Goal: Find contact information: Find contact information

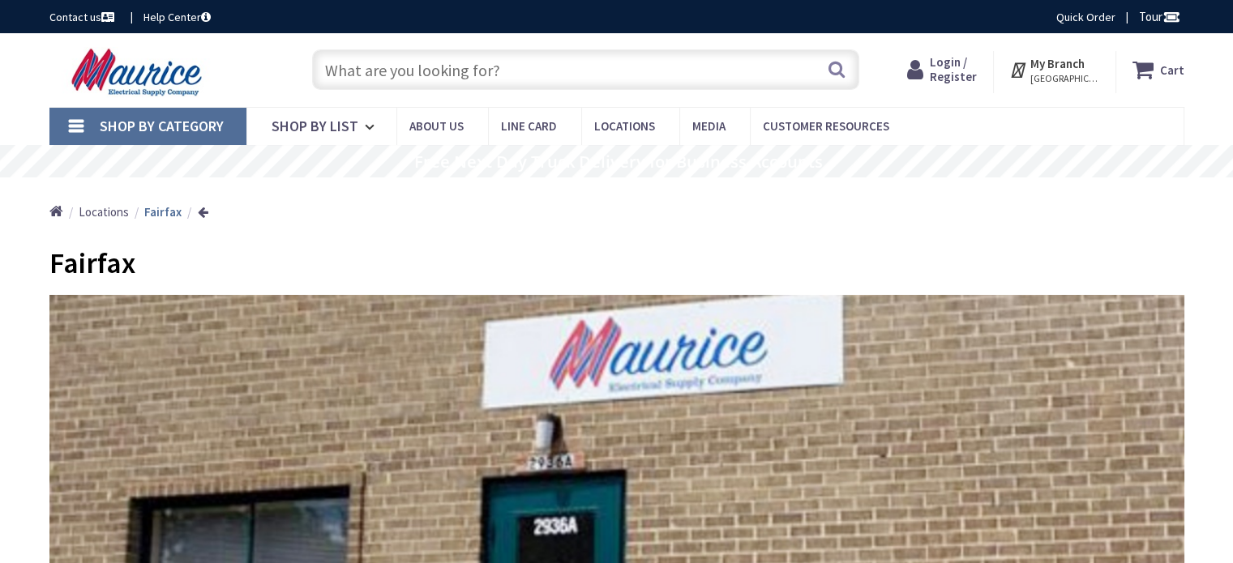
click at [1084, 202] on div "Home Locations Fairfax" at bounding box center [617, 207] width 1216 height 58
click at [1068, 217] on div "Home Locations Fairfax" at bounding box center [617, 207] width 1216 height 58
click at [1158, 227] on div "Home Locations Fairfax" at bounding box center [617, 207] width 1216 height 58
click at [1004, 201] on div "Home Locations Fairfax" at bounding box center [617, 207] width 1216 height 58
click at [995, 212] on div "Home Locations Fairfax" at bounding box center [617, 207] width 1216 height 58
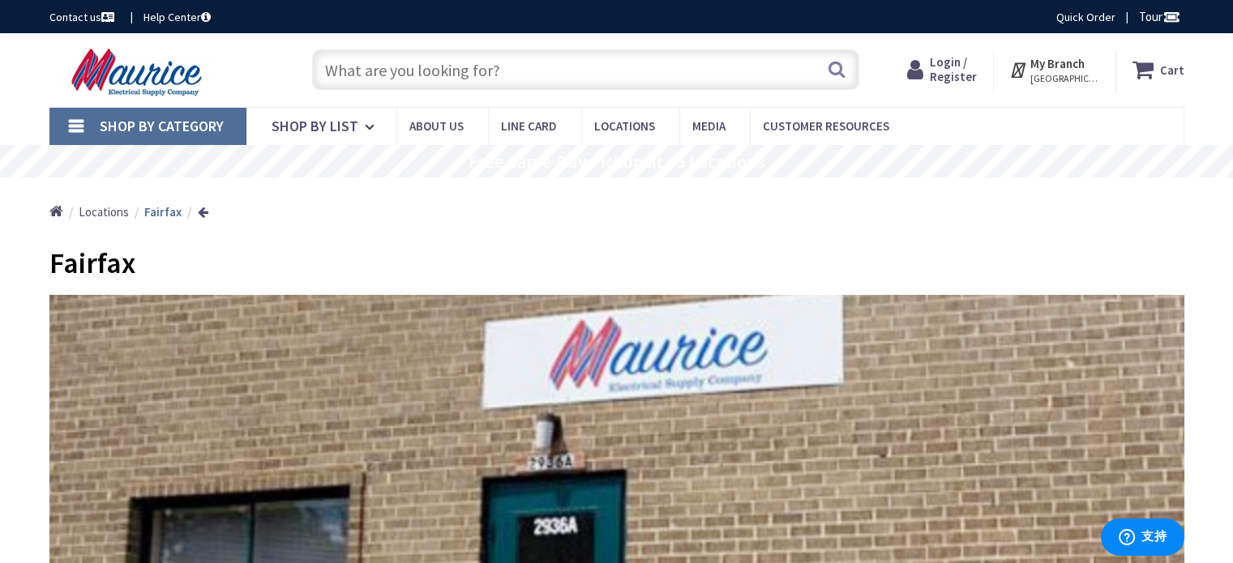
click at [433, 69] on input "text" at bounding box center [585, 69] width 547 height 41
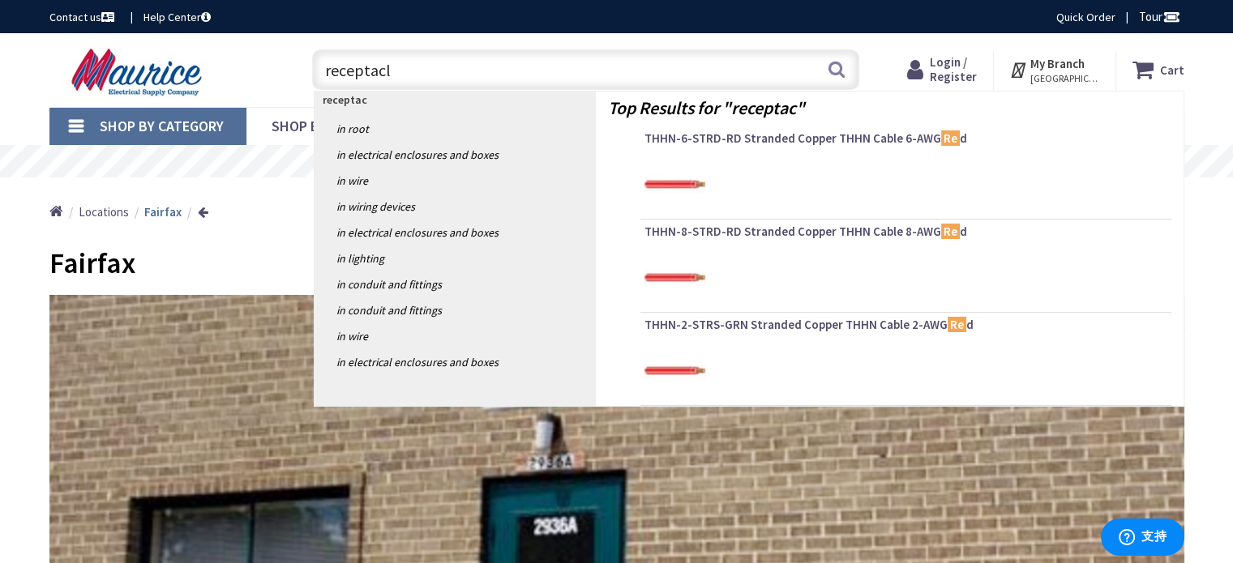
type input "receptacle"
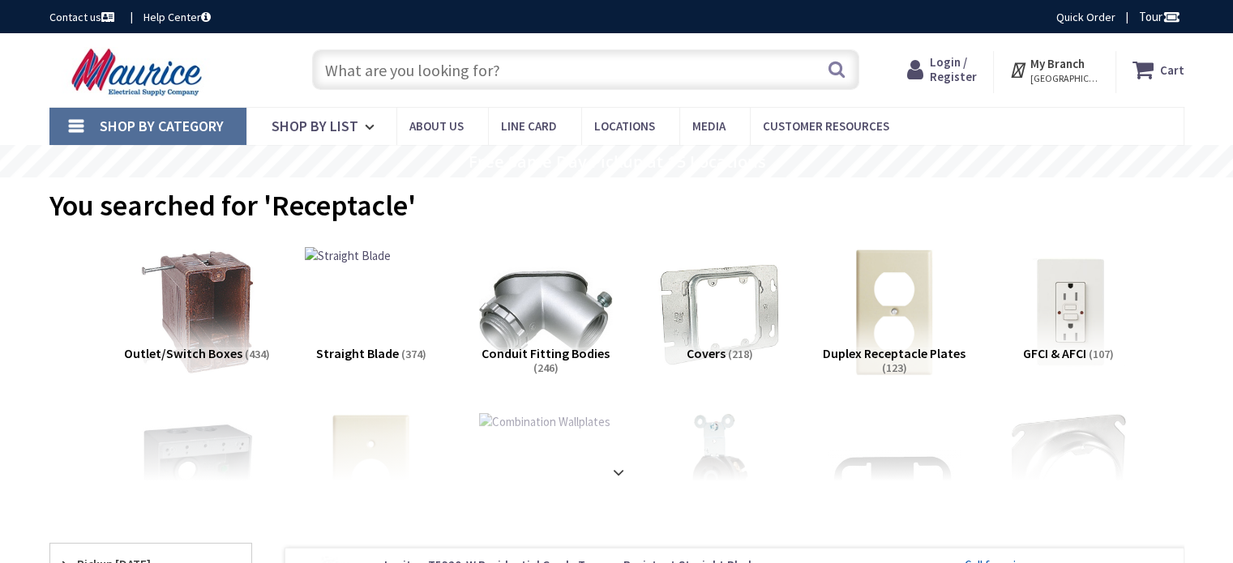
scroll to position [14, 0]
click at [1067, 213] on div "You searched for 'Receptacle'" at bounding box center [616, 208] width 1135 height 61
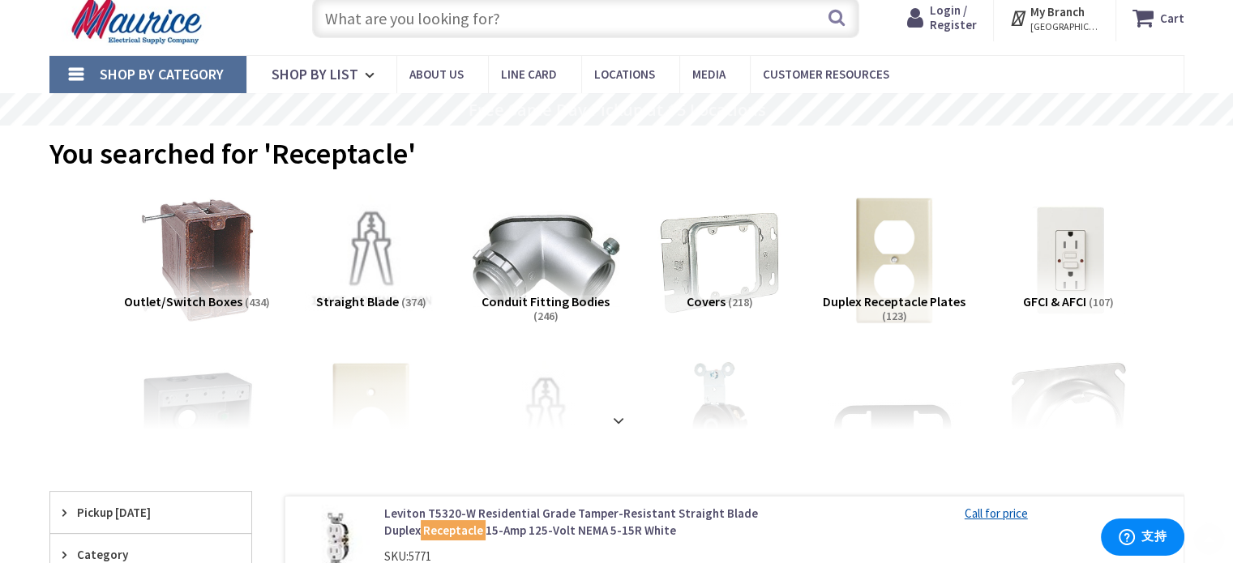
scroll to position [162, 0]
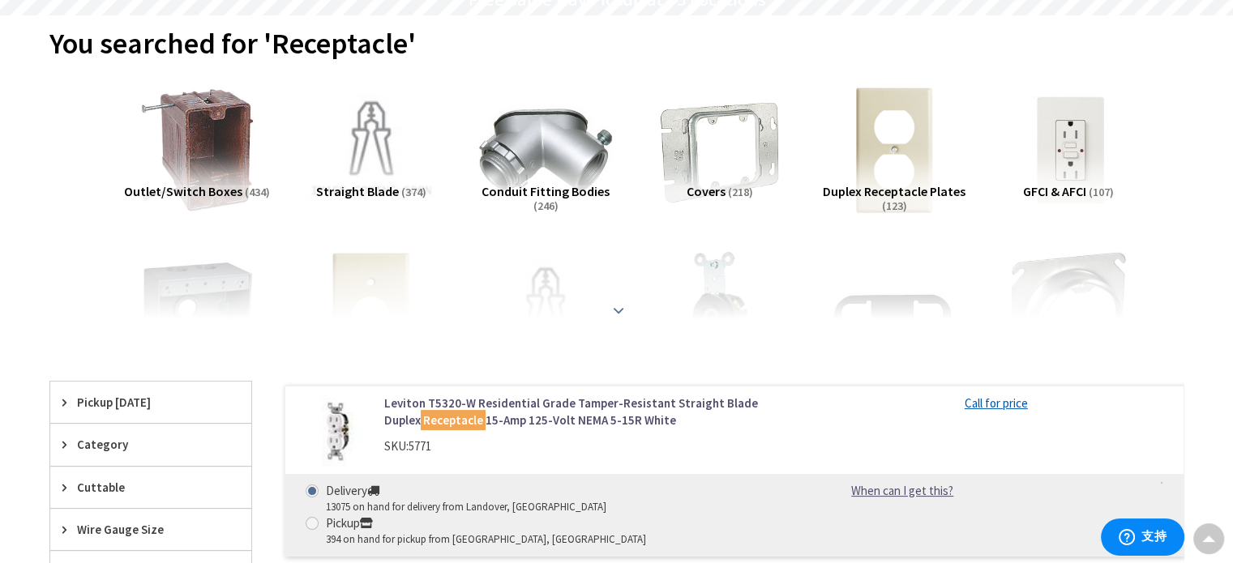
click at [621, 307] on strong at bounding box center [618, 311] width 19 height 18
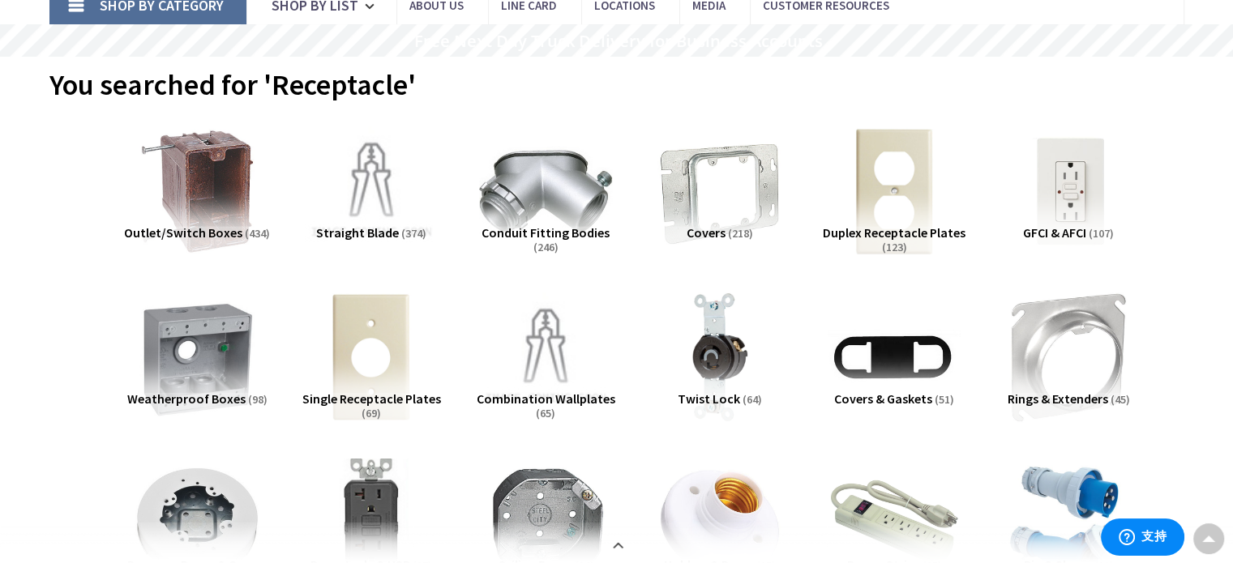
scroll to position [81, 0]
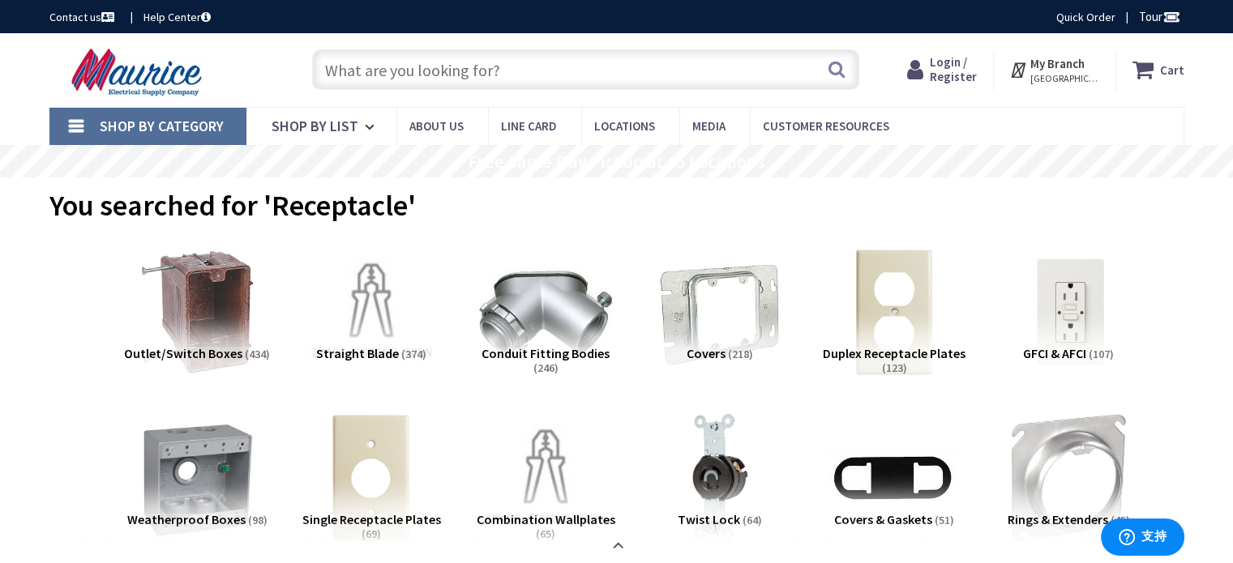
scroll to position [0, 0]
click at [1154, 220] on div "You searched for 'Receptacle'" at bounding box center [616, 208] width 1135 height 61
click at [58, 19] on link "Contact us" at bounding box center [83, 17] width 68 height 16
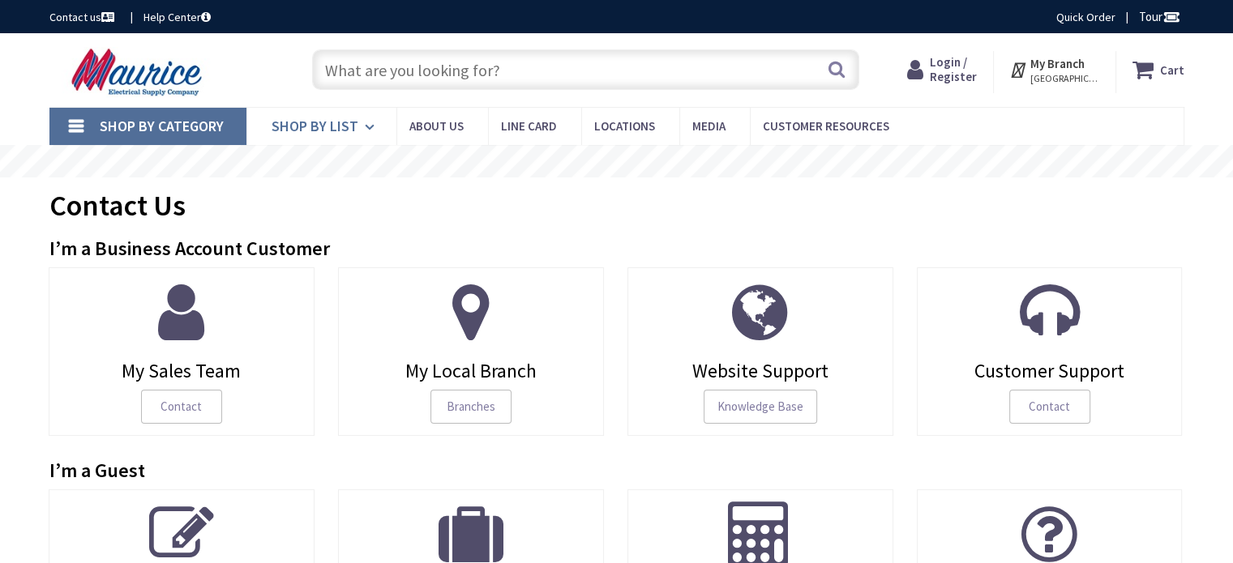
scroll to position [14, 0]
click at [1087, 213] on div "Contact Us" at bounding box center [616, 208] width 1135 height 61
click at [798, 220] on div "Contact Us" at bounding box center [616, 208] width 1135 height 61
click at [365, 126] on icon at bounding box center [372, 127] width 15 height 36
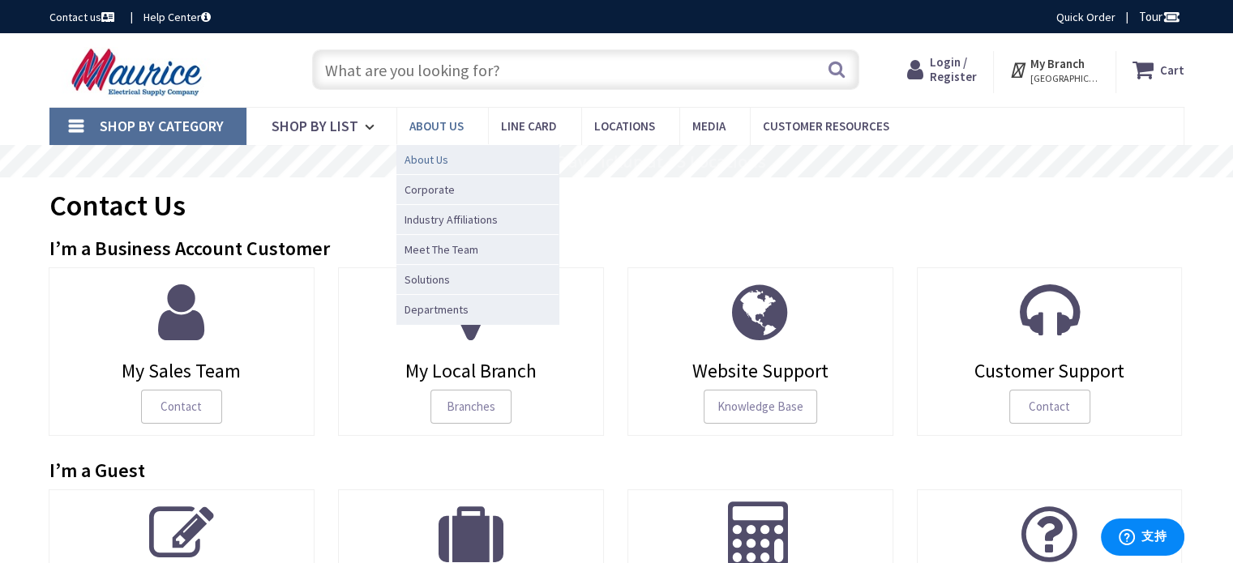
click at [439, 156] on span "About Us" at bounding box center [426, 160] width 44 height 16
click at [426, 161] on span "About Us" at bounding box center [426, 160] width 44 height 16
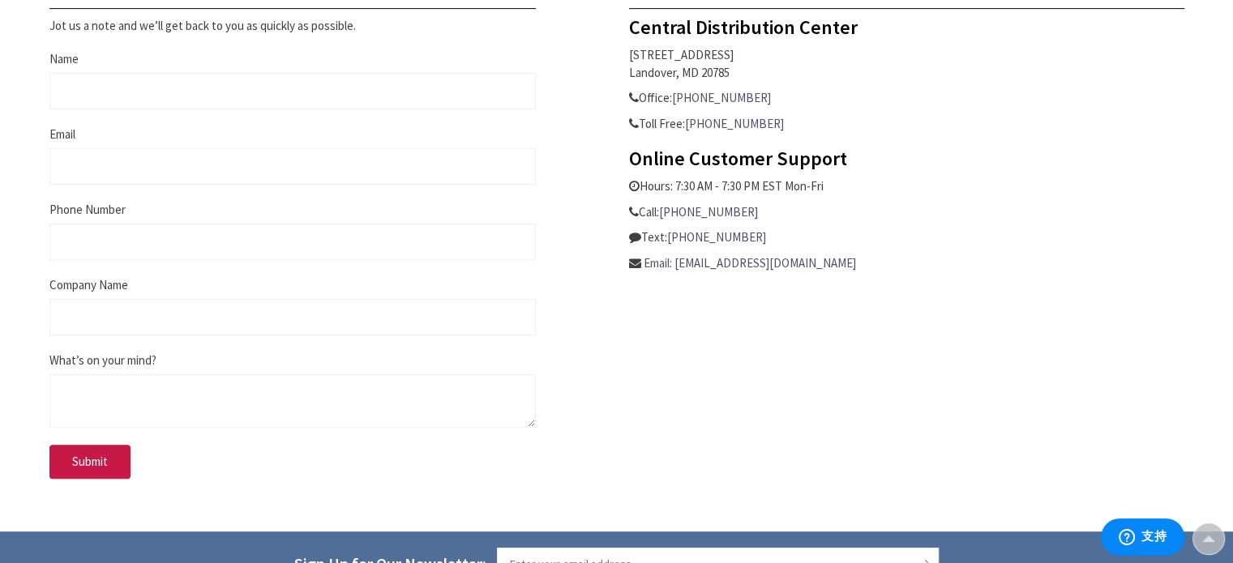
scroll to position [729, 0]
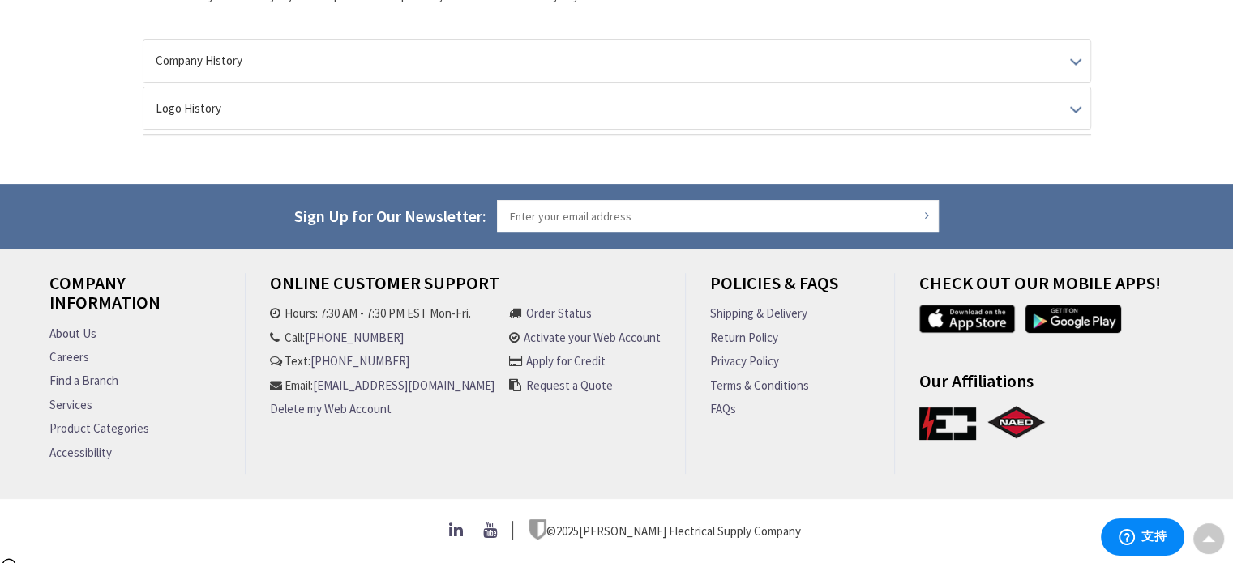
click at [1213, 301] on div "Company Information About Us Careers Find a Branch Services Product Categories …" at bounding box center [617, 385] width 1216 height 225
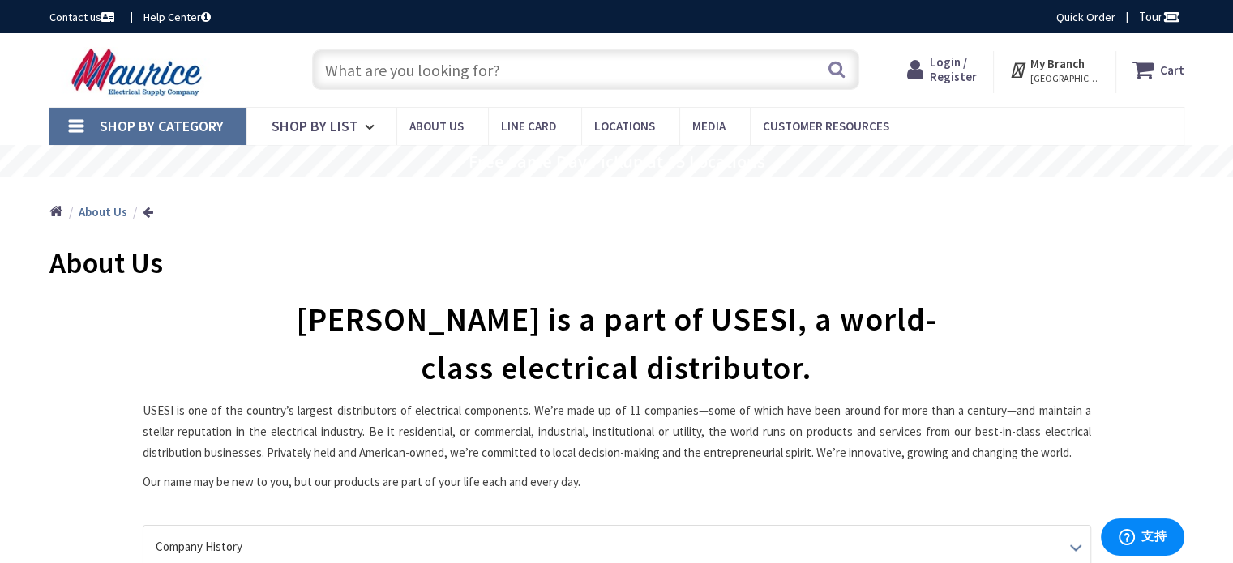
click at [491, 67] on input "text" at bounding box center [585, 69] width 547 height 41
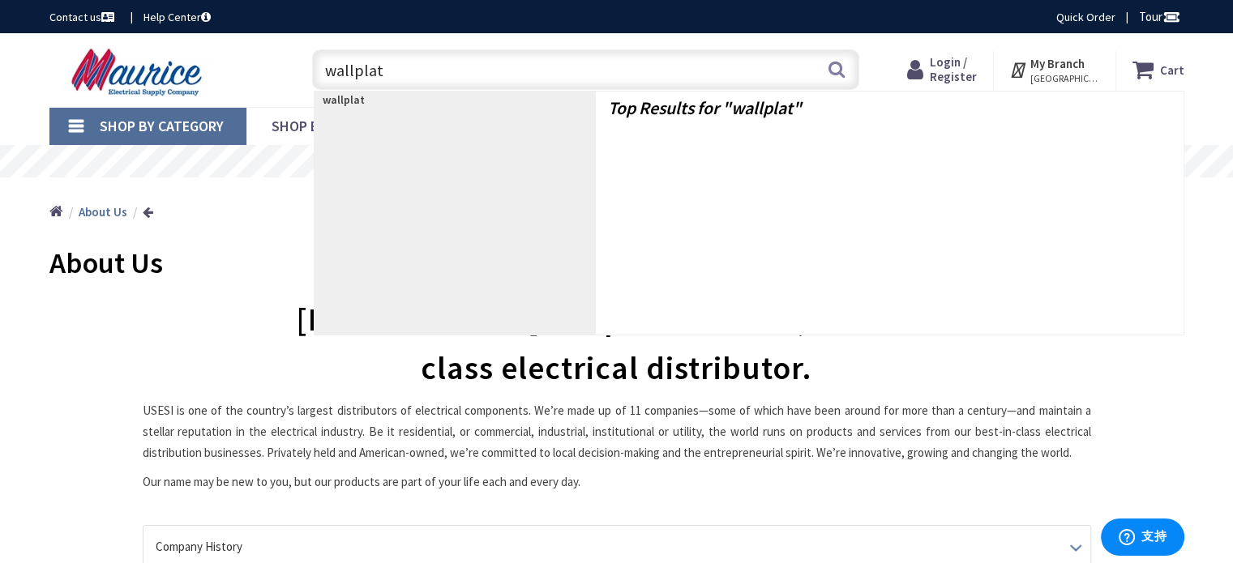
type input "wallplate"
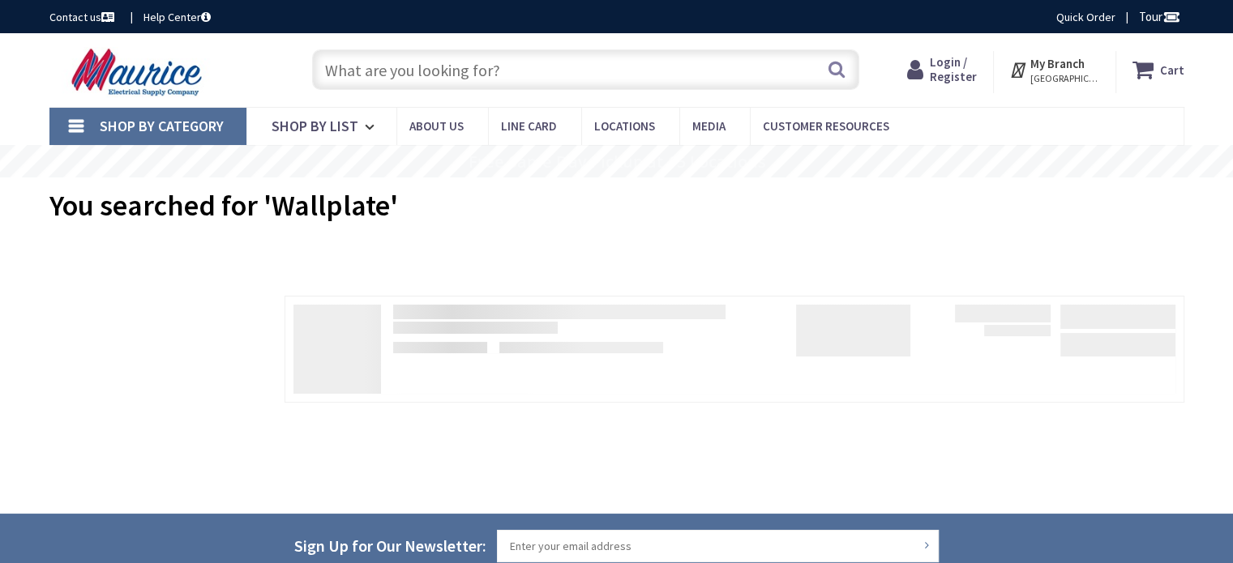
scroll to position [14, 0]
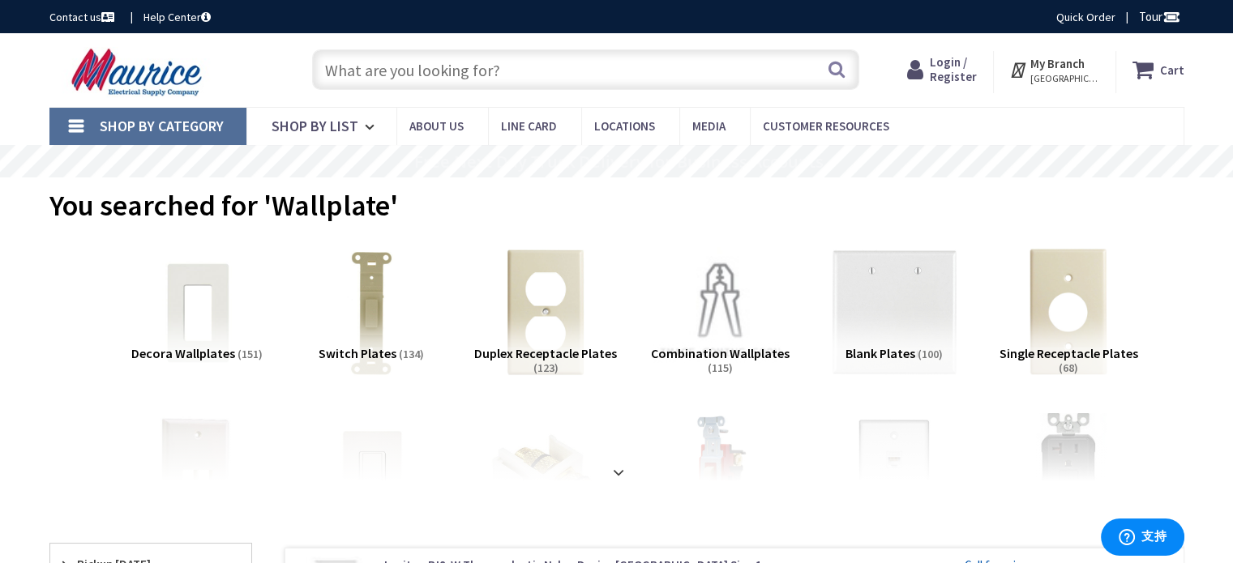
click at [1024, 184] on div "You searched for 'Wallplate'" at bounding box center [616, 208] width 1135 height 61
click at [616, 466] on strong at bounding box center [618, 473] width 19 height 18
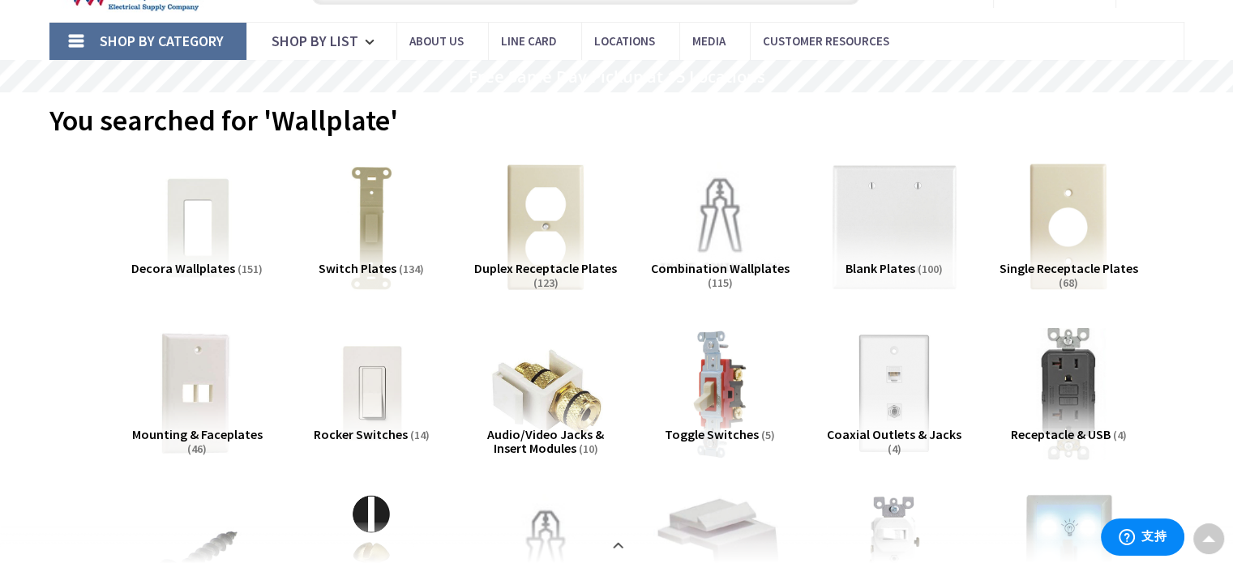
scroll to position [0, 0]
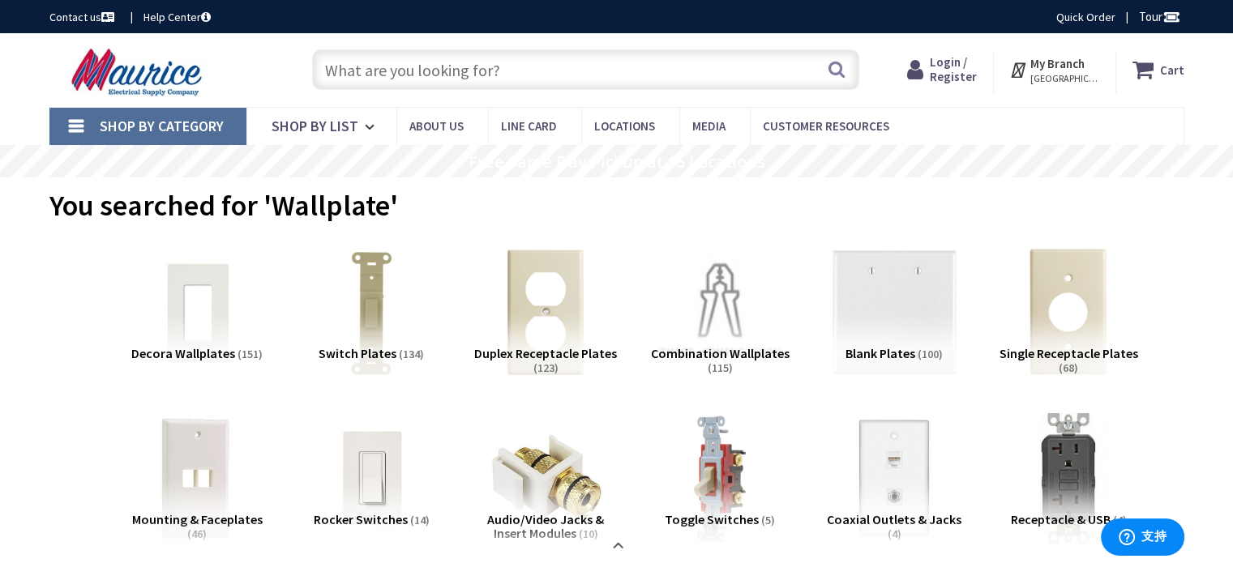
click at [1021, 203] on div "You searched for 'Wallplate'" at bounding box center [616, 208] width 1135 height 61
click at [1105, 198] on div "You searched for 'Wallplate'" at bounding box center [616, 208] width 1135 height 61
click at [365, 126] on icon at bounding box center [372, 127] width 15 height 36
click at [365, 122] on icon at bounding box center [372, 127] width 15 height 36
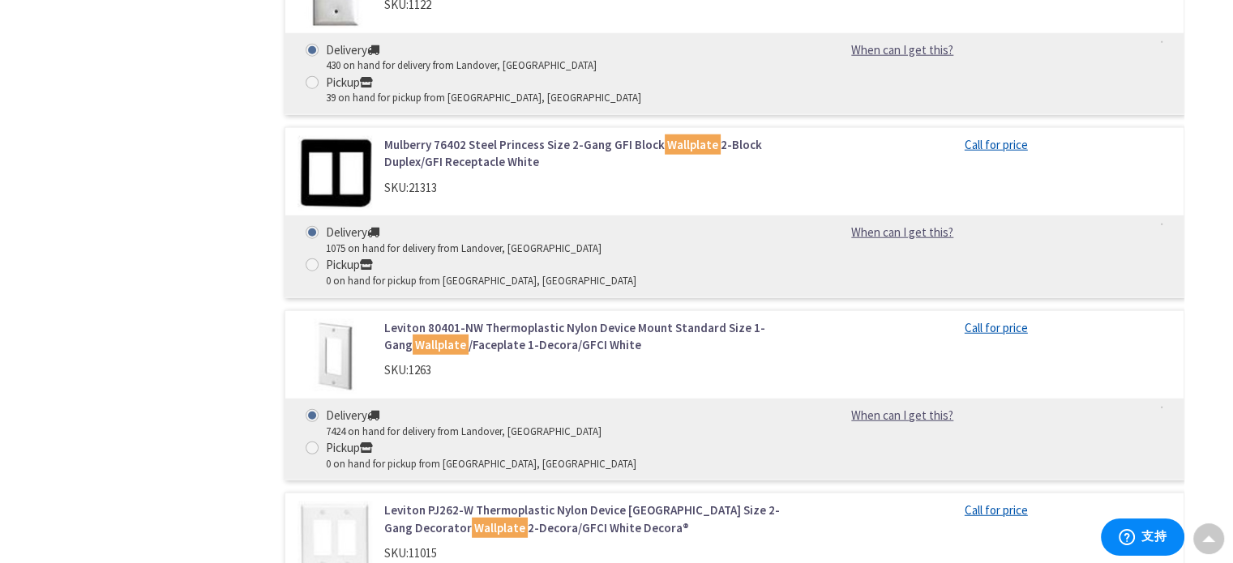
scroll to position [4142, 0]
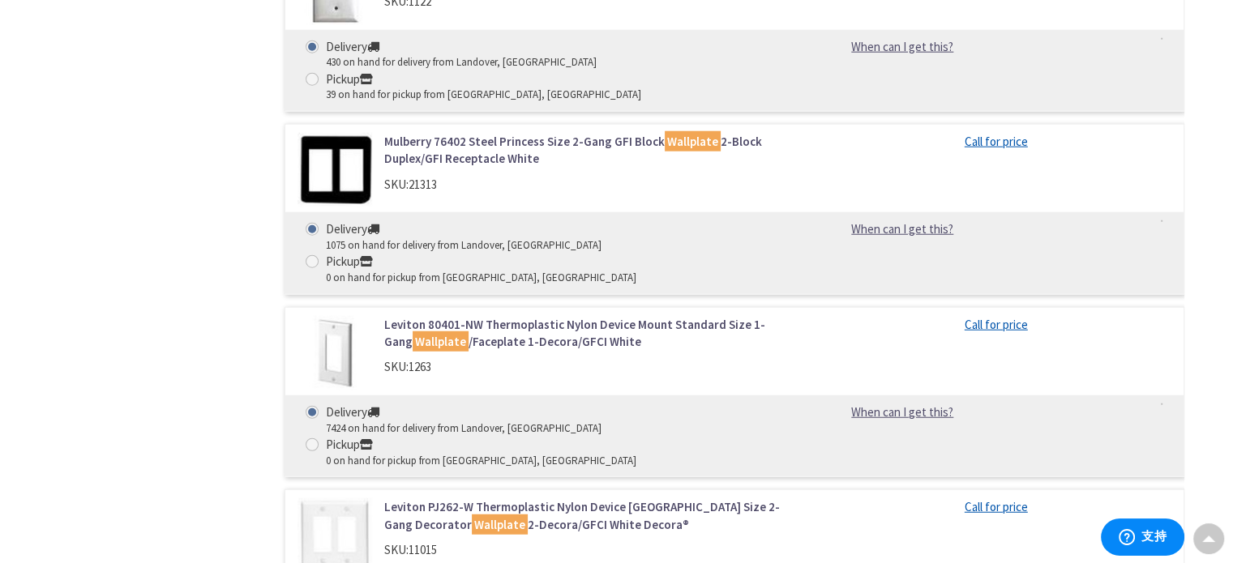
drag, startPoint x: 742, startPoint y: 420, endPoint x: 707, endPoint y: 407, distance: 37.9
type textarea "FAQs"
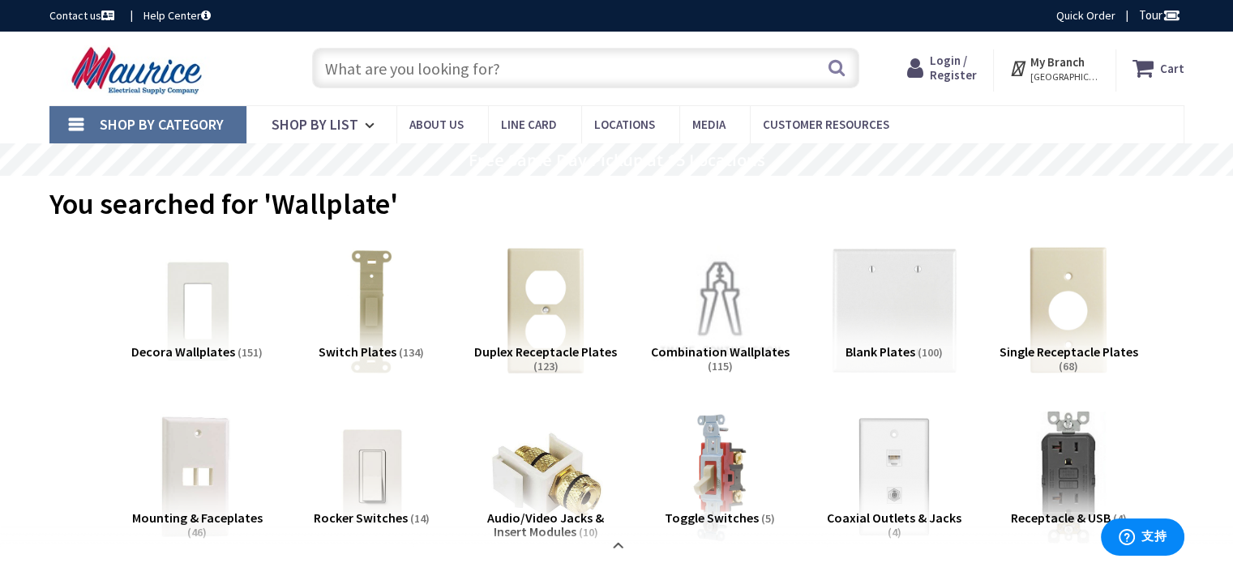
scroll to position [0, 0]
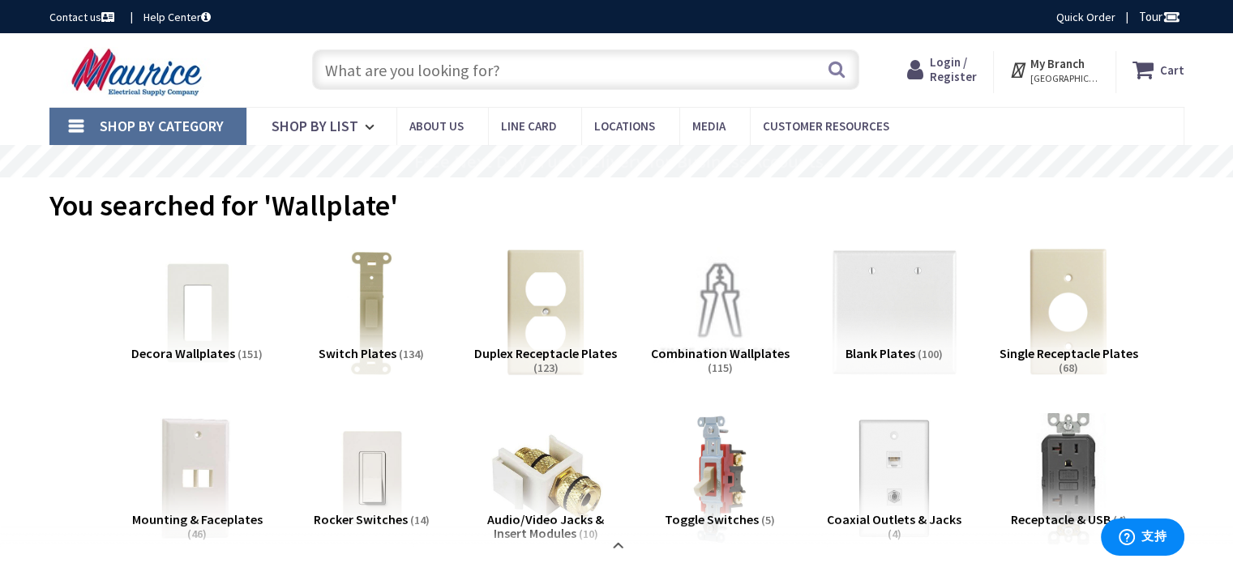
click at [1148, 224] on div "You searched for 'Wallplate'" at bounding box center [616, 208] width 1135 height 61
click at [1153, 193] on div "You searched for 'Wallplate'" at bounding box center [616, 208] width 1135 height 61
click at [991, 212] on div "You searched for 'Wallplate'" at bounding box center [616, 208] width 1135 height 61
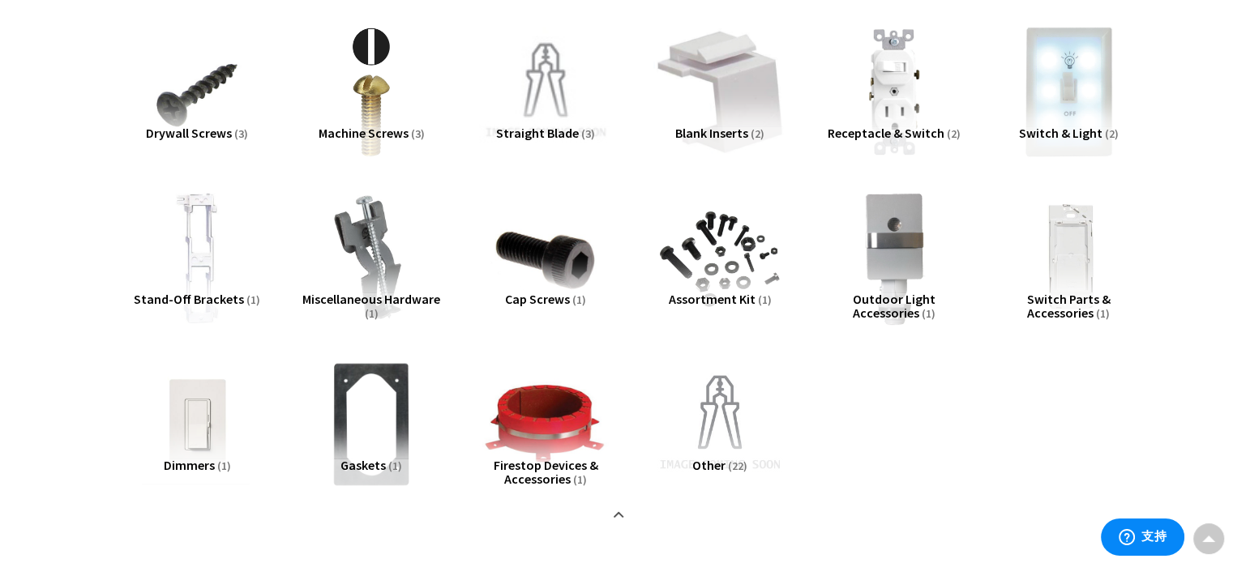
scroll to position [405, 0]
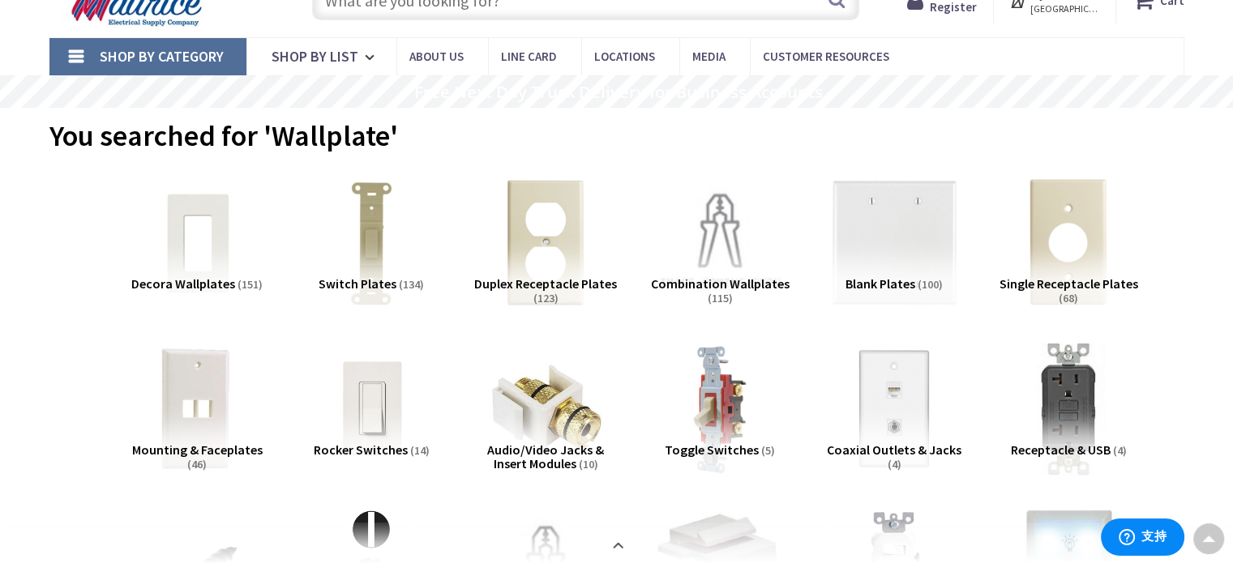
scroll to position [0, 0]
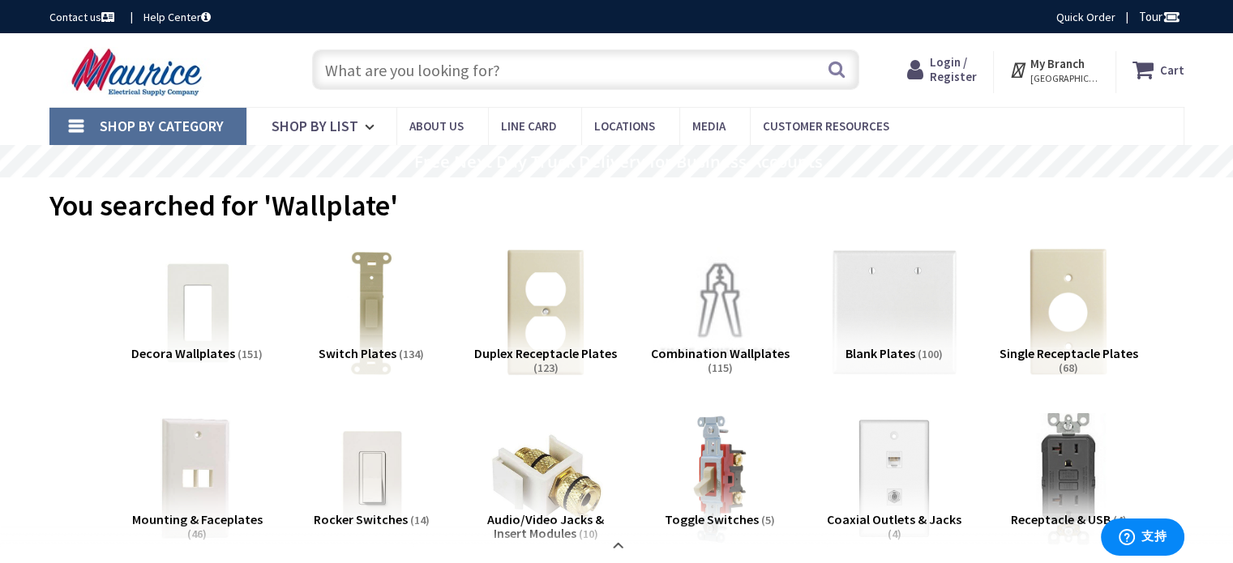
click at [400, 72] on input "text" at bounding box center [585, 69] width 547 height 41
click at [365, 121] on icon at bounding box center [372, 127] width 15 height 36
click at [551, 69] on input "text" at bounding box center [585, 69] width 547 height 41
click at [568, 77] on input "text" at bounding box center [585, 69] width 547 height 41
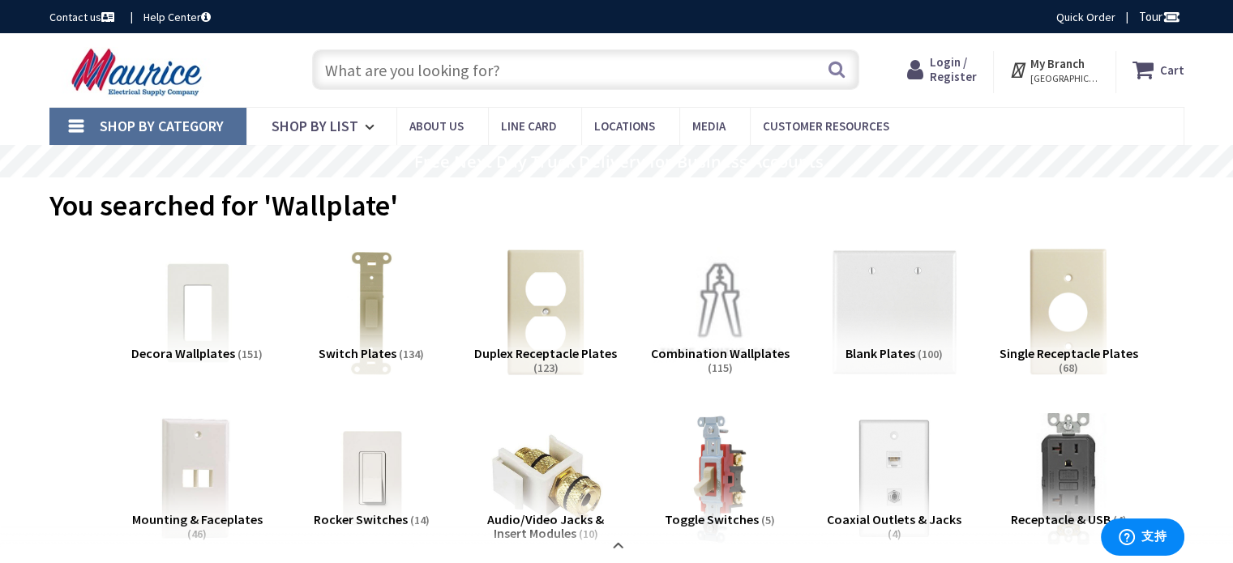
click at [79, 12] on link "Contact us" at bounding box center [83, 17] width 68 height 16
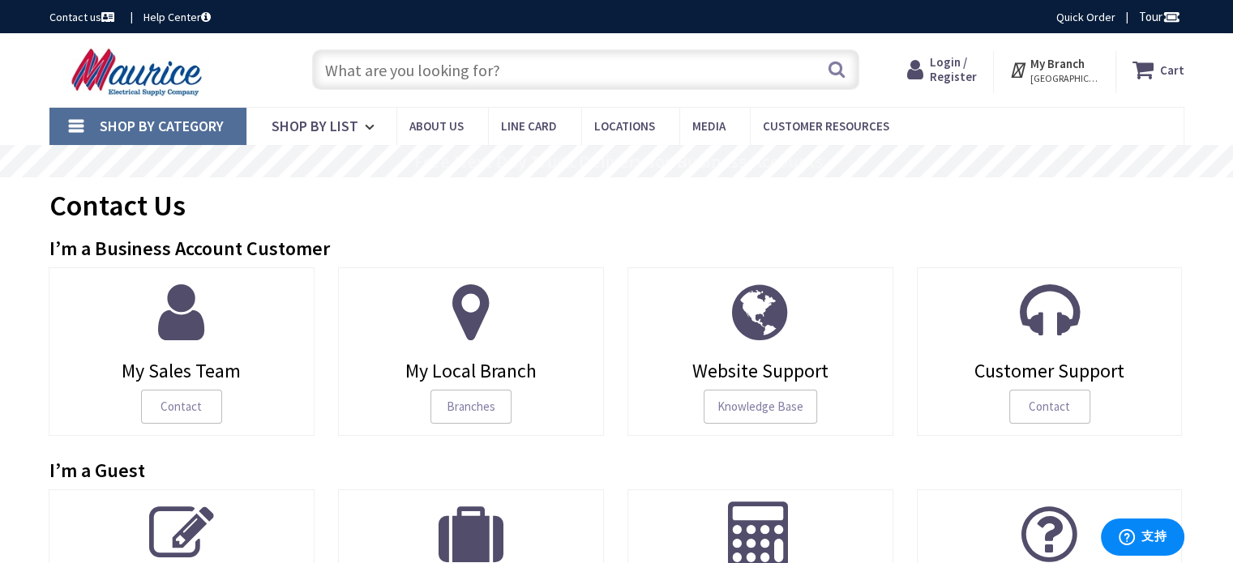
click at [946, 188] on div "Contact Us" at bounding box center [616, 208] width 1135 height 61
click at [947, 189] on div "Contact Us" at bounding box center [616, 208] width 1135 height 61
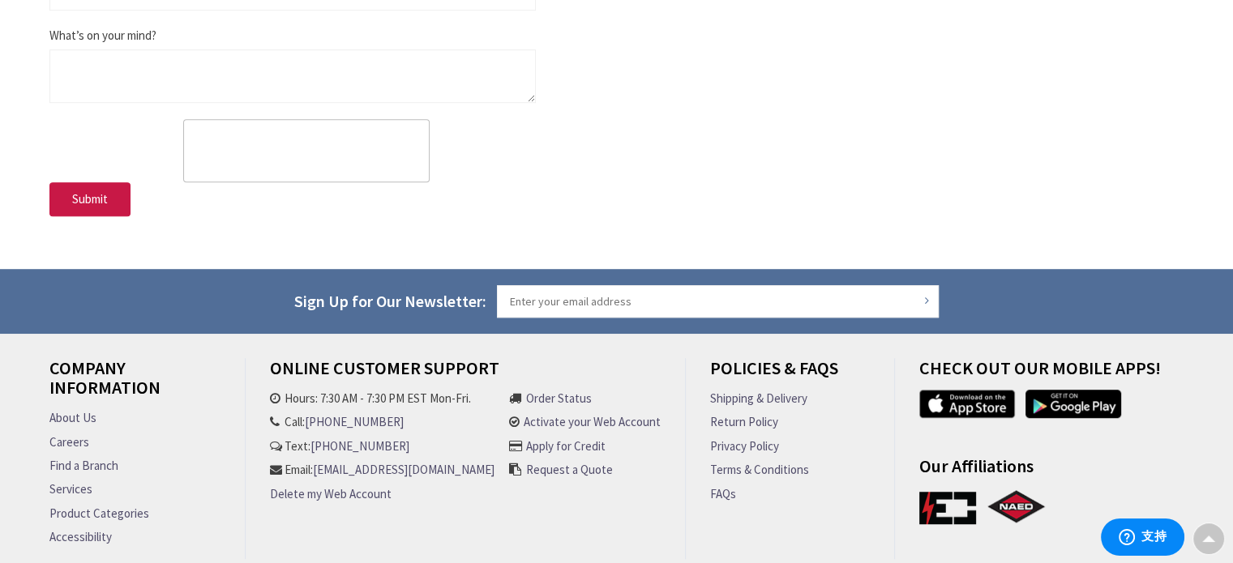
scroll to position [1129, 0]
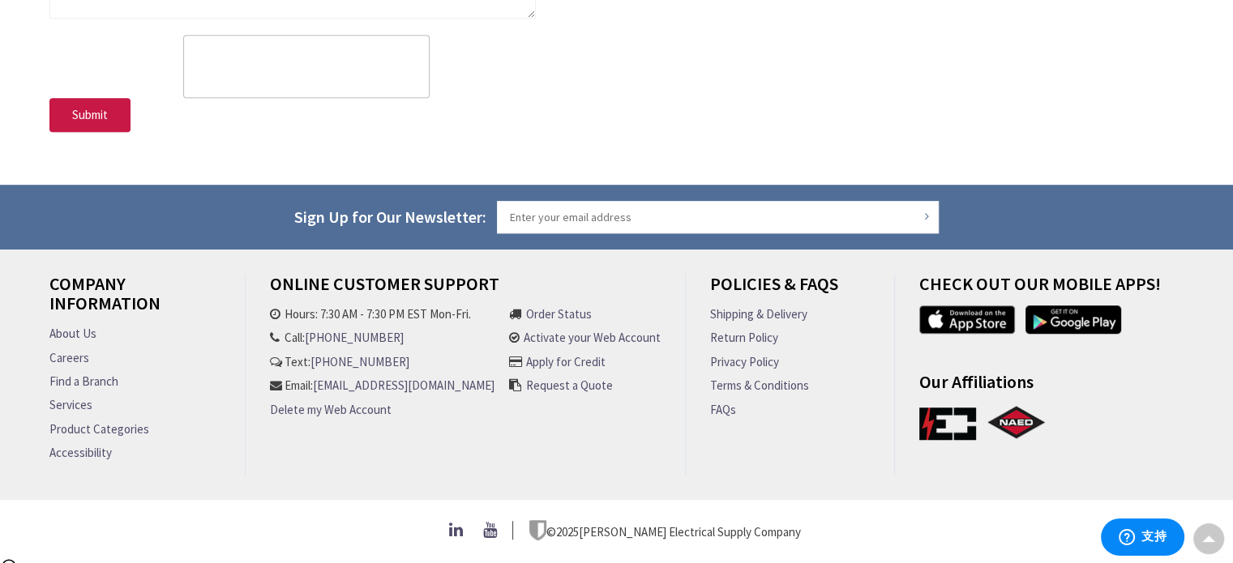
click at [467, 531] on icon at bounding box center [458, 530] width 18 height 16
drag, startPoint x: 736, startPoint y: 297, endPoint x: 636, endPoint y: 424, distance: 161.7
type textarea "PO"
click at [652, 400] on div "Company Information About Us Careers Find a Branch Services Product Categories …" at bounding box center [616, 382] width 1159 height 217
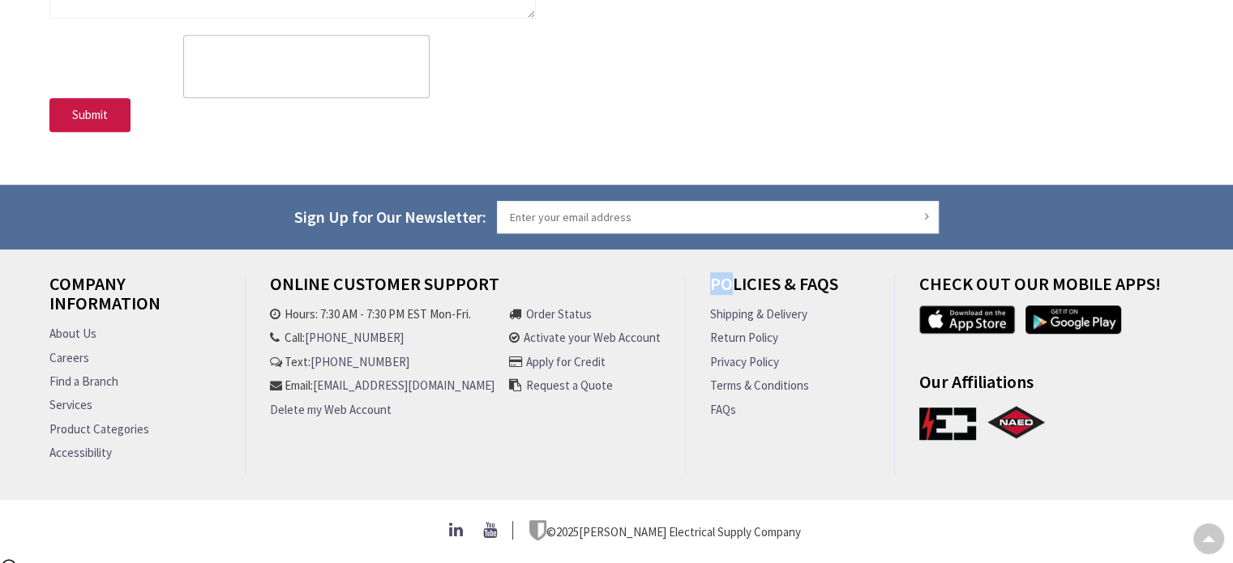
scroll to position [0, 0]
click at [392, 324] on ul "Hours: 7:30 AM - 7:30 PM EST Mon-Fri. Call: [PHONE_NUMBER] Text: [PHONE_NUMBER]…" at bounding box center [382, 365] width 225 height 119
drag, startPoint x: 389, startPoint y: 330, endPoint x: 314, endPoint y: 333, distance: 75.4
click at [314, 333] on li "Call: [PHONE_NUMBER]" at bounding box center [382, 337] width 225 height 17
copy link "[PHONE_NUMBER]"
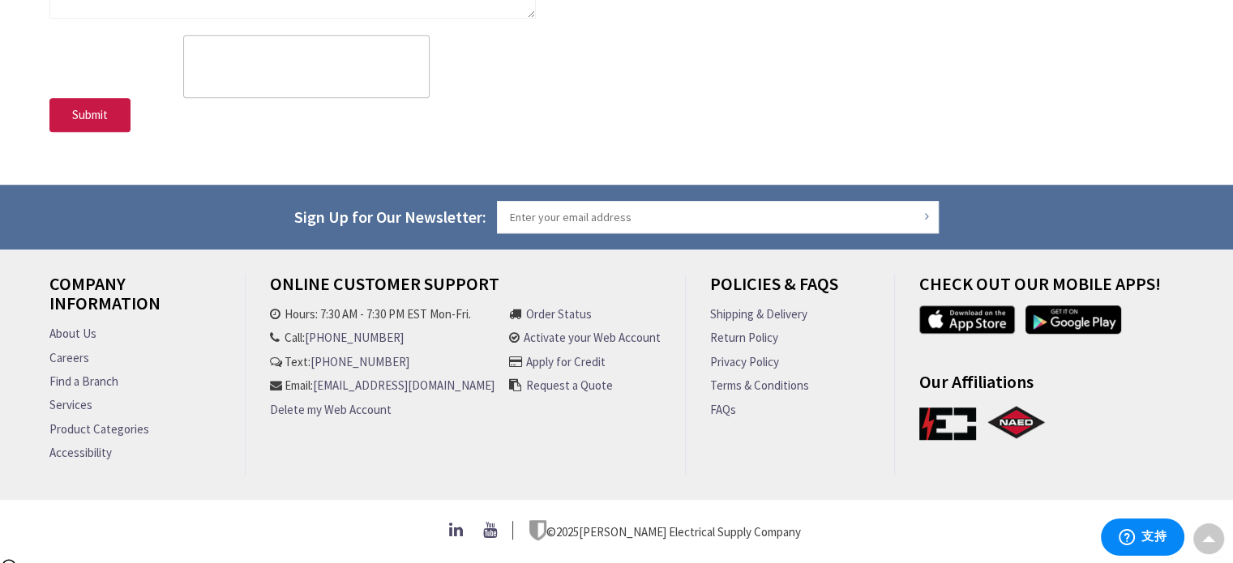
click at [1155, 425] on ul at bounding box center [1055, 428] width 281 height 49
drag, startPoint x: 484, startPoint y: 404, endPoint x: 271, endPoint y: 406, distance: 213.2
click at [271, 394] on li "Email: [EMAIL_ADDRESS][DOMAIN_NAME]" at bounding box center [382, 385] width 225 height 17
copy link "[EMAIL_ADDRESS][DOMAIN_NAME]"
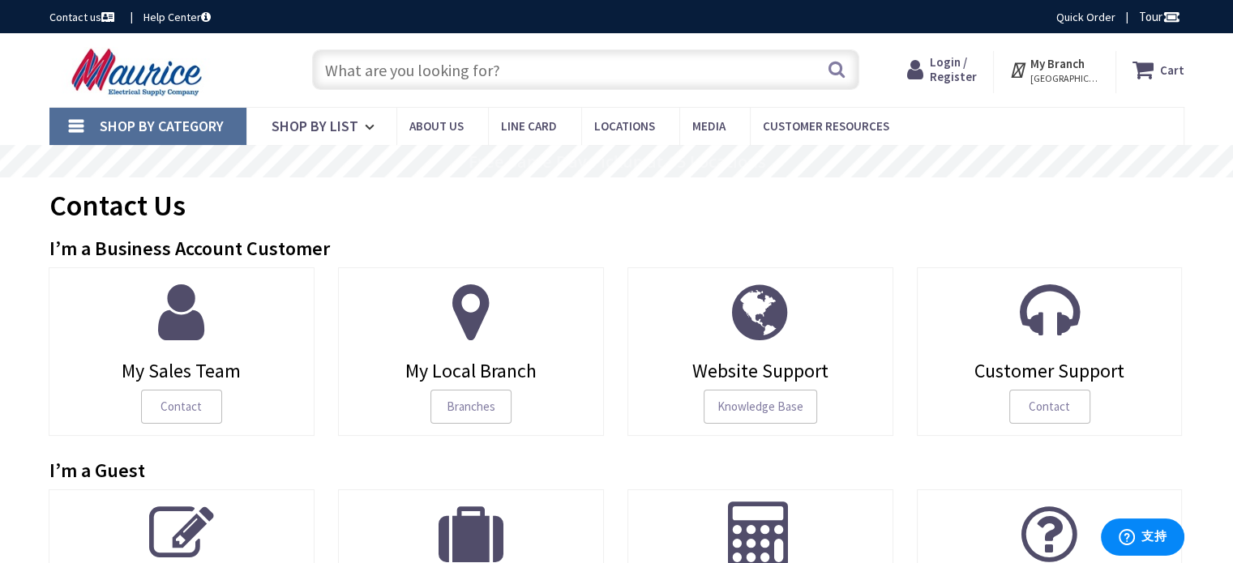
click at [1080, 214] on div "Contact Us" at bounding box center [616, 208] width 1135 height 61
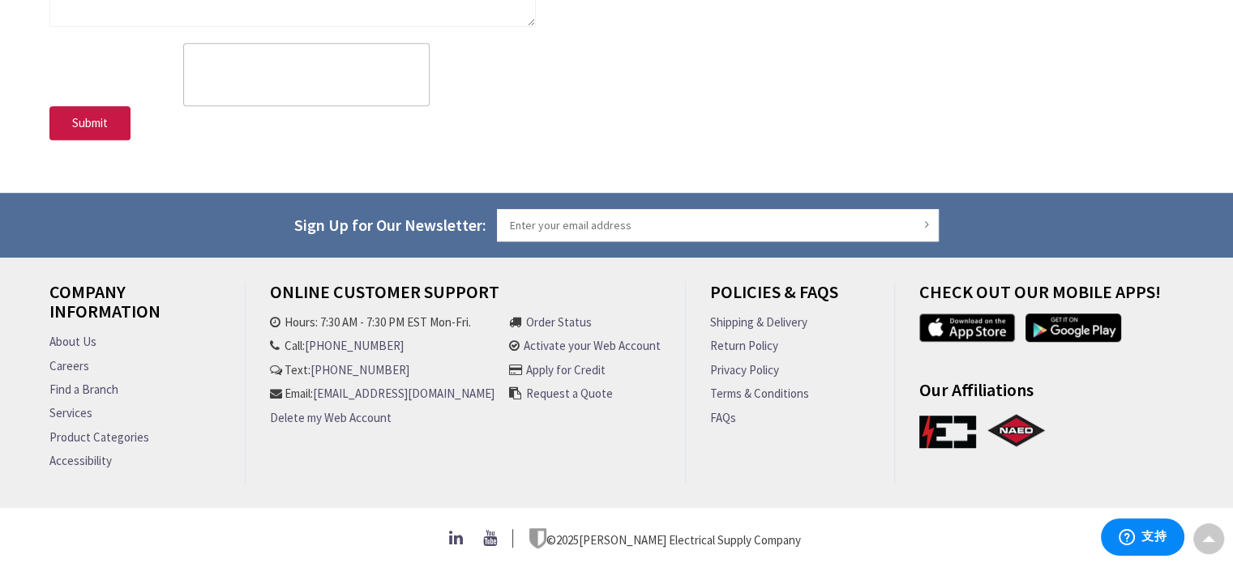
scroll to position [1129, 0]
